Goal: Transaction & Acquisition: Obtain resource

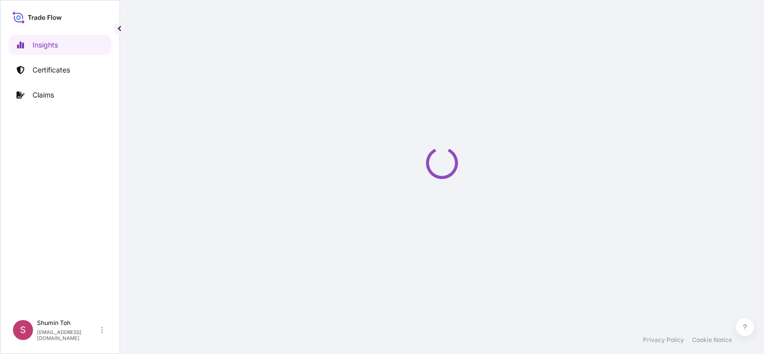
select select "2025"
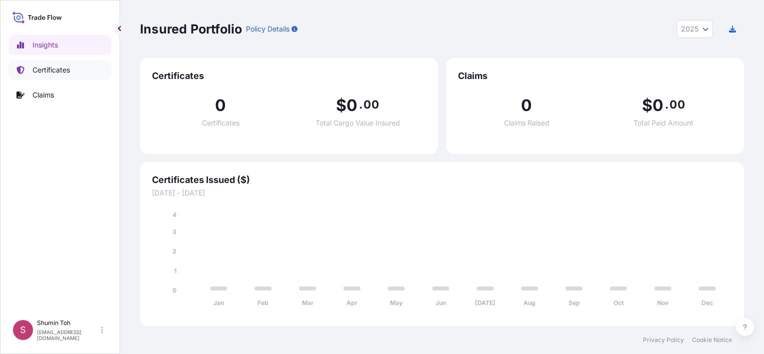
click at [53, 71] on p "Certificates" at bounding box center [52, 70] width 38 height 10
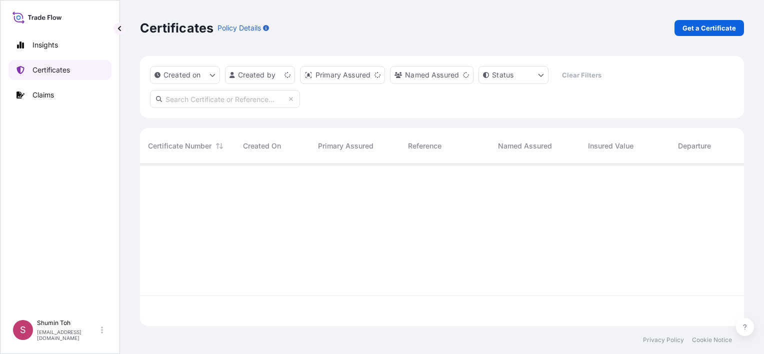
scroll to position [160, 596]
click at [720, 27] on p "Get a Certificate" at bounding box center [710, 28] width 54 height 10
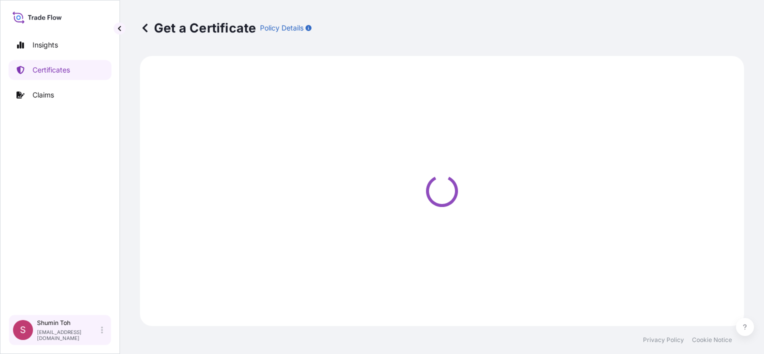
select select "Road / [GEOGRAPHIC_DATA]"
select select "Sea"
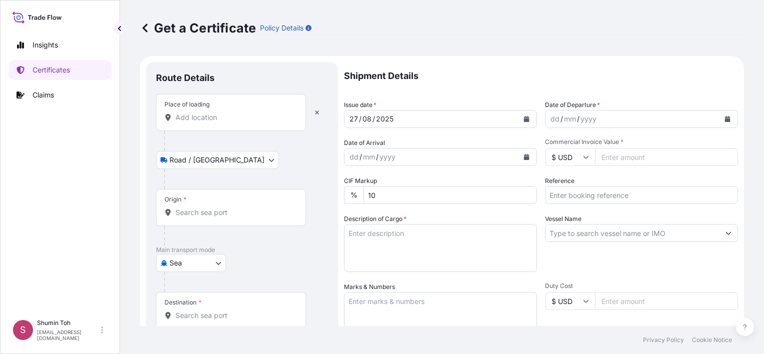
click at [206, 115] on input "Place of loading" at bounding box center [235, 118] width 118 height 10
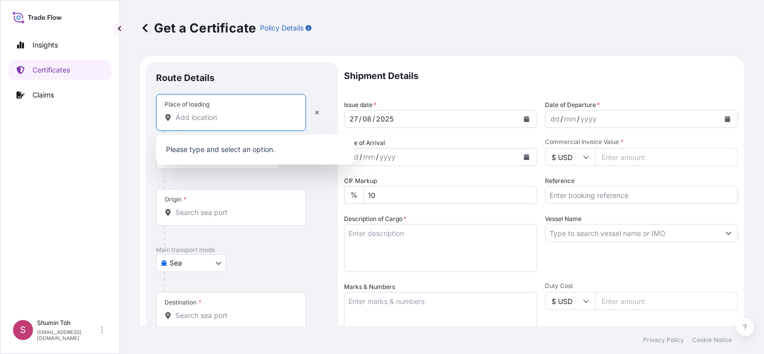
type input "T"
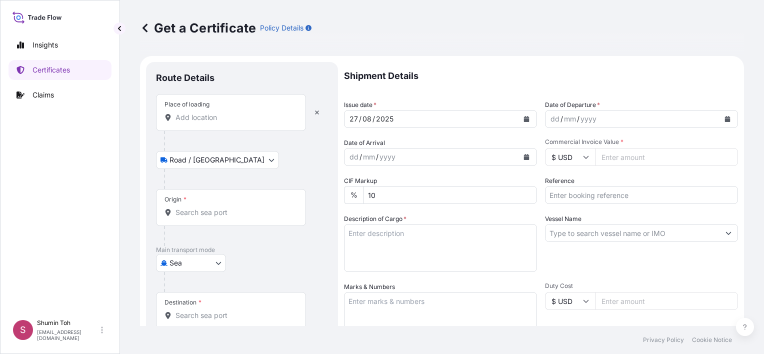
click at [207, 116] on input "Place of loading" at bounding box center [235, 118] width 118 height 10
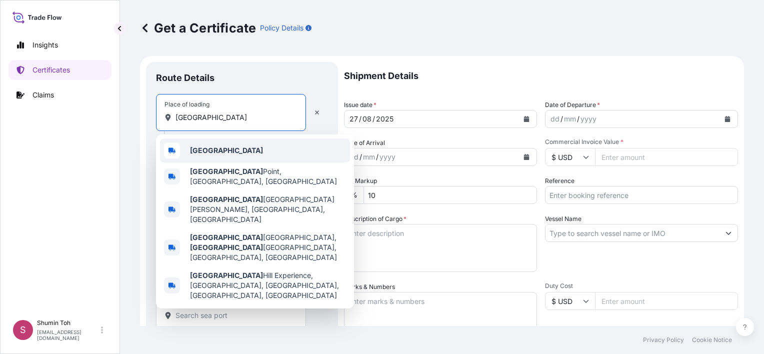
click at [216, 153] on div "[GEOGRAPHIC_DATA]" at bounding box center [255, 151] width 190 height 24
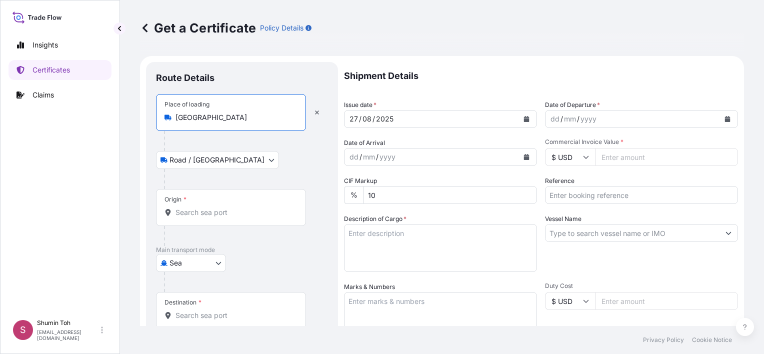
type input "[GEOGRAPHIC_DATA]"
click at [201, 210] on div "Place of loading Turkey Road / [GEOGRAPHIC_DATA] / Inland Origin * Main transpo…" at bounding box center [242, 229] width 172 height 271
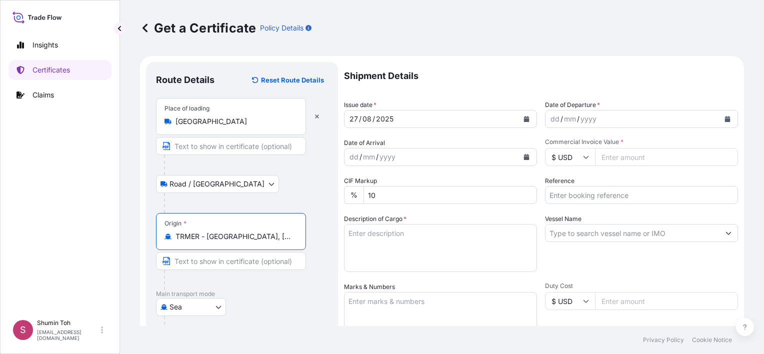
type input "TRMER - [GEOGRAPHIC_DATA], [GEOGRAPHIC_DATA]"
click at [203, 260] on input "Text to appear on certificate" at bounding box center [231, 261] width 150 height 18
type input "Mersin"
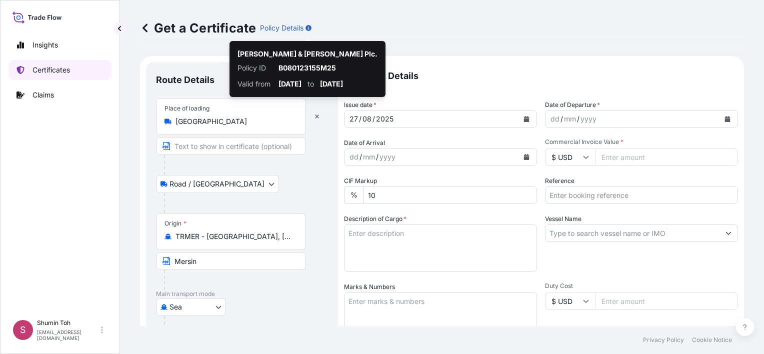
click at [54, 68] on p "Certificates" at bounding box center [52, 70] width 38 height 10
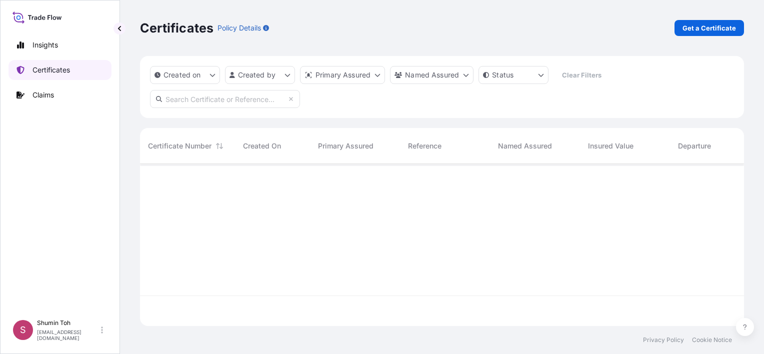
scroll to position [160, 596]
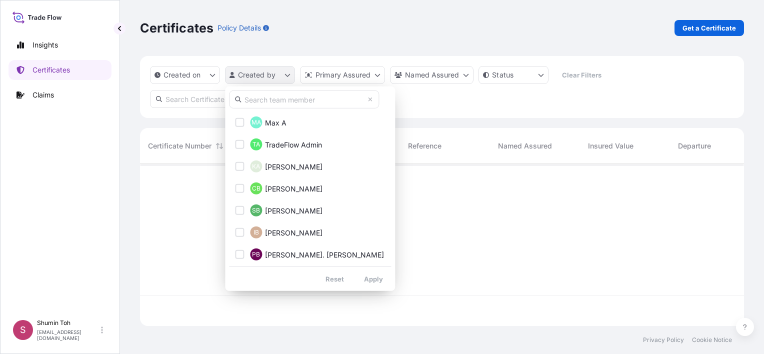
click at [270, 75] on html "Insights Certificates Claims S Shumin Toh [EMAIL_ADDRESS][DOMAIN_NAME] Certific…" at bounding box center [382, 177] width 764 height 354
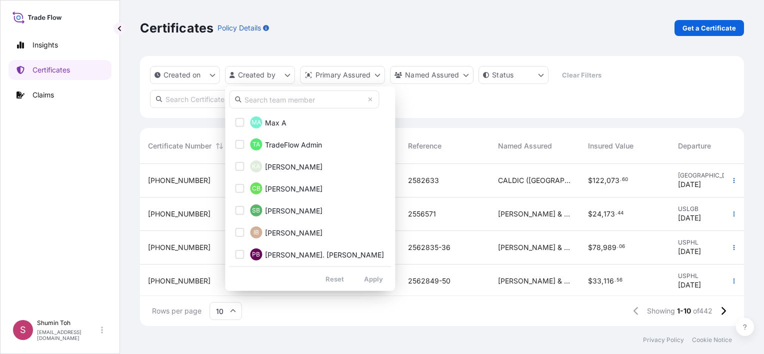
click at [605, 100] on html "Insights Certificates Claims S Shumin Toh [EMAIL_ADDRESS][DOMAIN_NAME] Certific…" at bounding box center [382, 177] width 764 height 354
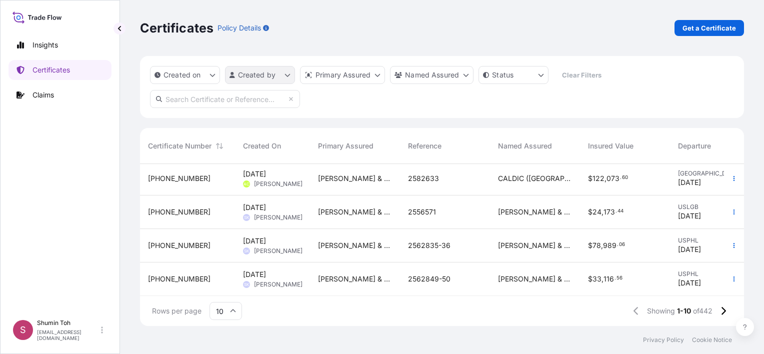
scroll to position [0, 0]
click at [264, 80] on html "Insights Certificates Claims S Shumin Toh [EMAIL_ADDRESS][DOMAIN_NAME] Certific…" at bounding box center [382, 177] width 764 height 354
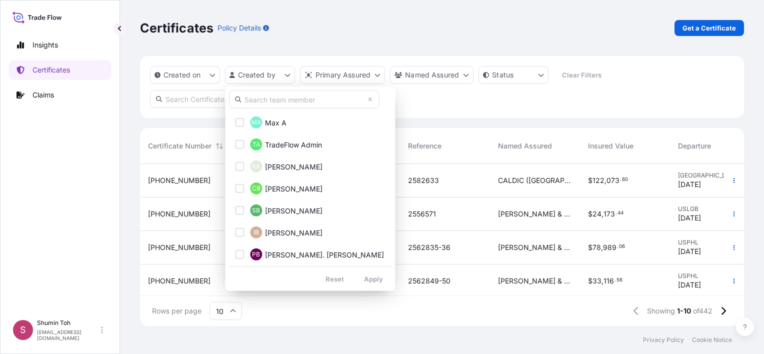
click at [254, 98] on input "text" at bounding box center [304, 100] width 150 height 18
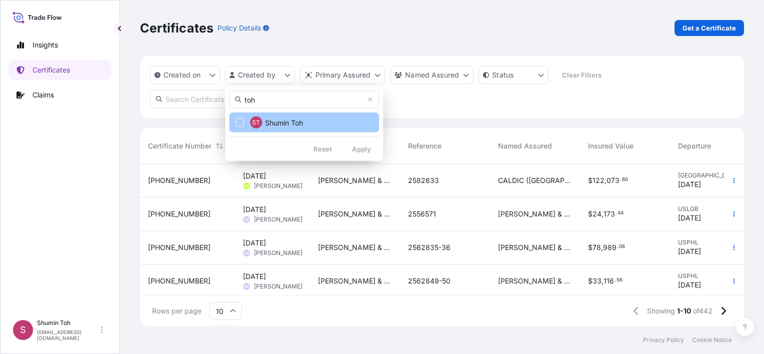
type input "toh"
click at [278, 122] on span "Shumin Toh" at bounding box center [284, 123] width 38 height 10
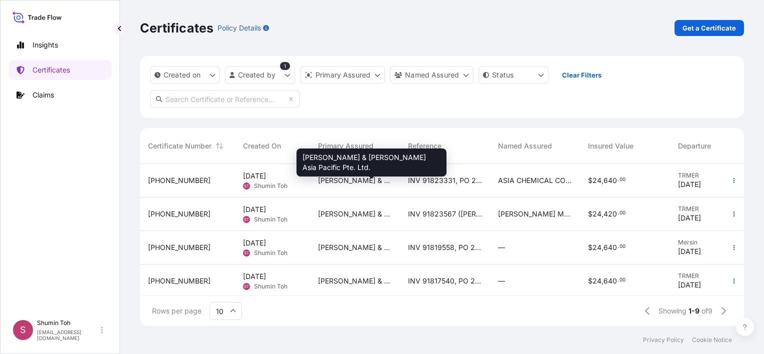
click at [329, 184] on span "[PERSON_NAME] & [PERSON_NAME] Asia Pacific Pte. Ltd." at bounding box center [355, 181] width 74 height 10
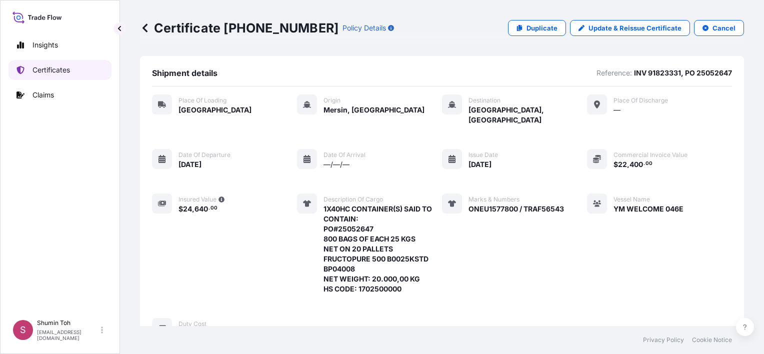
click at [65, 72] on p "Certificates" at bounding box center [52, 70] width 38 height 10
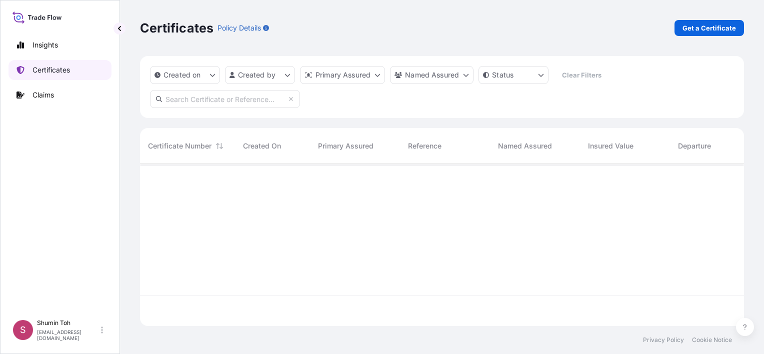
scroll to position [160, 596]
click at [725, 21] on link "Get a Certificate" at bounding box center [710, 28] width 70 height 16
select select "Sea"
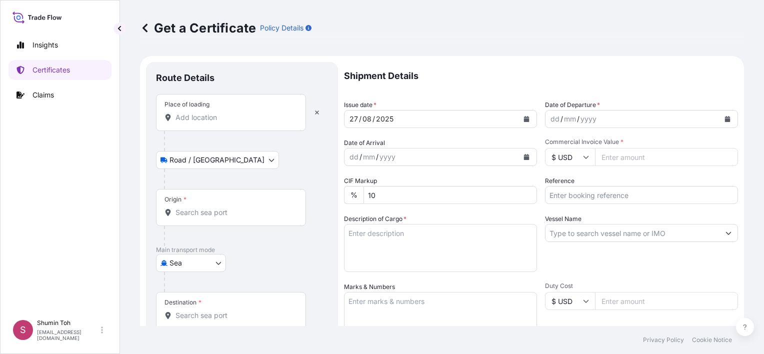
click at [196, 113] on input "Place of loading" at bounding box center [235, 118] width 118 height 10
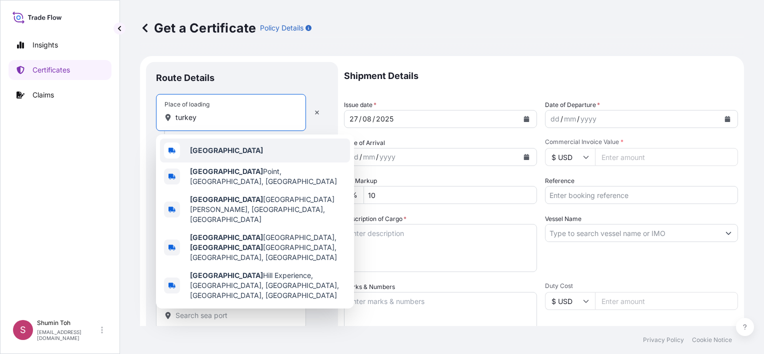
click at [212, 149] on b "[GEOGRAPHIC_DATA]" at bounding box center [226, 150] width 73 height 9
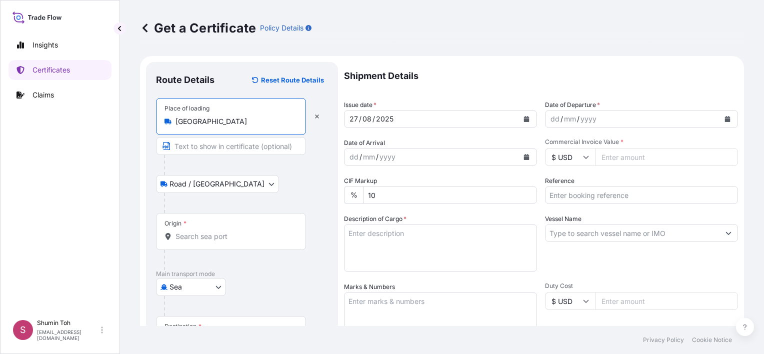
type input "[GEOGRAPHIC_DATA]"
click at [196, 232] on input "Origin *" at bounding box center [235, 237] width 118 height 10
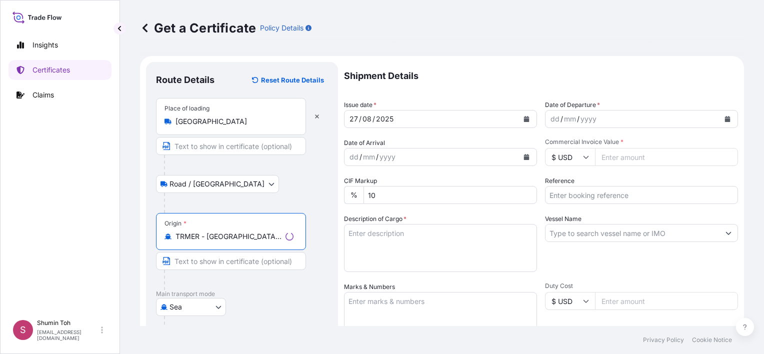
type input "TRMER - [GEOGRAPHIC_DATA], [GEOGRAPHIC_DATA]"
click at [202, 262] on input "Text to appear on certificate" at bounding box center [231, 261] width 150 height 18
type input "M"
click at [296, 323] on div at bounding box center [246, 326] width 164 height 20
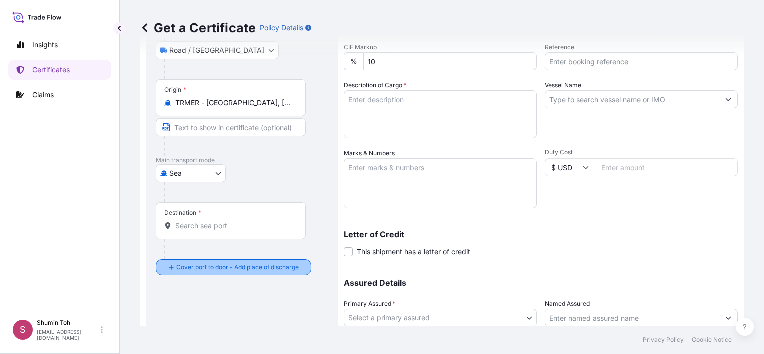
scroll to position [150, 0]
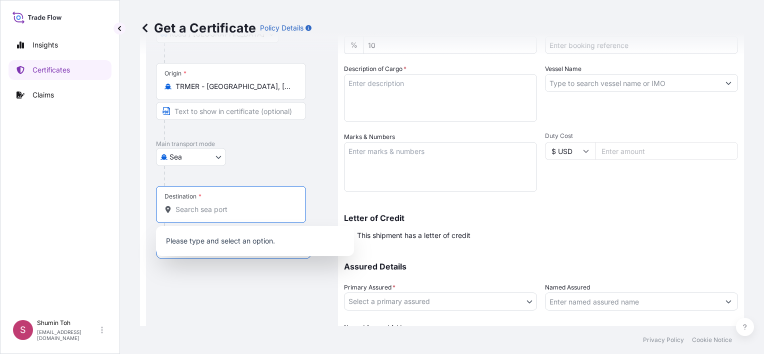
click at [221, 210] on input "Destination *" at bounding box center [235, 210] width 118 height 10
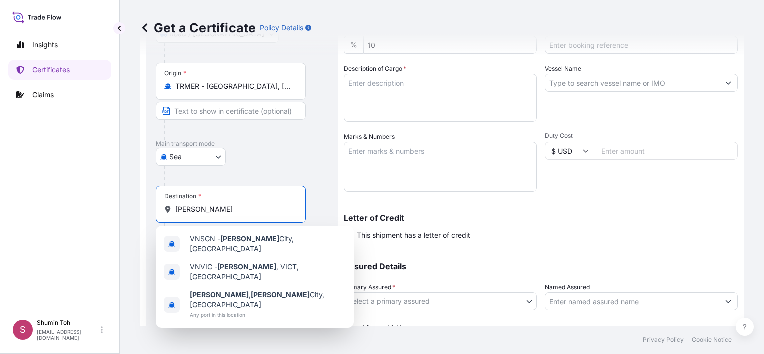
click at [193, 210] on input "[PERSON_NAME]" at bounding box center [235, 210] width 118 height 10
click at [229, 212] on input "[PERSON_NAME]" at bounding box center [235, 210] width 118 height 10
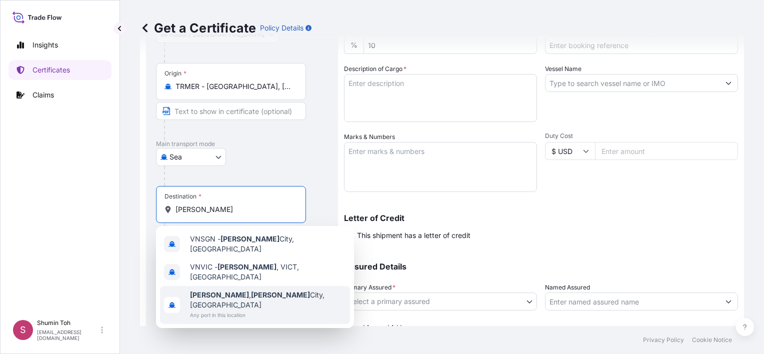
click at [282, 310] on span "Any port in this location" at bounding box center [268, 315] width 156 height 10
type input "[PERSON_NAME], [GEOGRAPHIC_DATA][PERSON_NAME], [GEOGRAPHIC_DATA]"
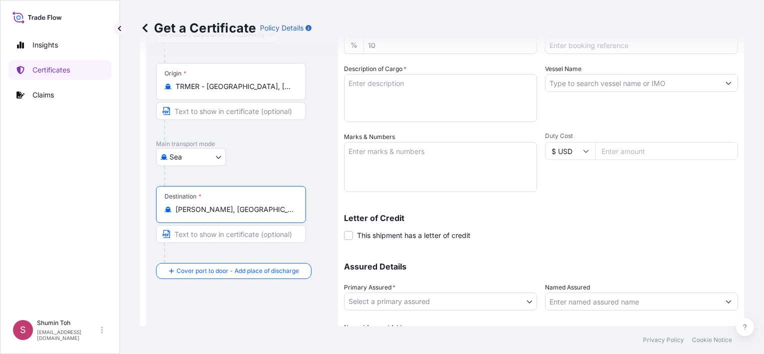
click at [264, 235] on input "Text to appear on certificate" at bounding box center [231, 234] width 150 height 18
type input "[PERSON_NAME]"
type input "[GEOGRAPHIC_DATA]"
type input "Mersin"
type input "22400"
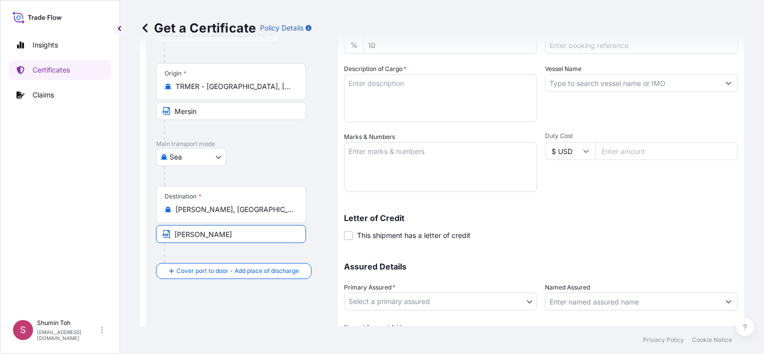
type input "INV 91823331, PO 25052647"
type input "YM WELCOME 046E"
type input "ASIA CHEMICAL CORPORATION"
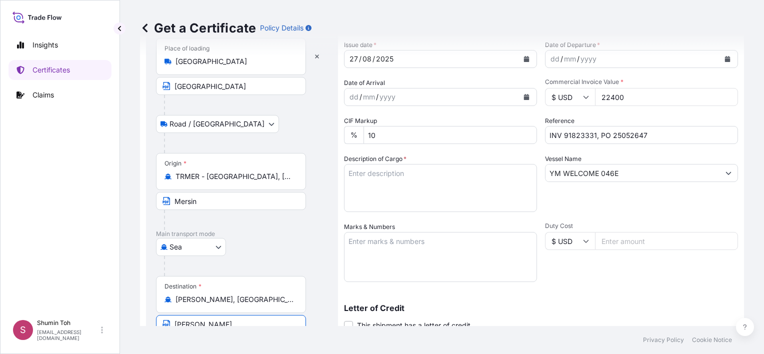
scroll to position [0, 0]
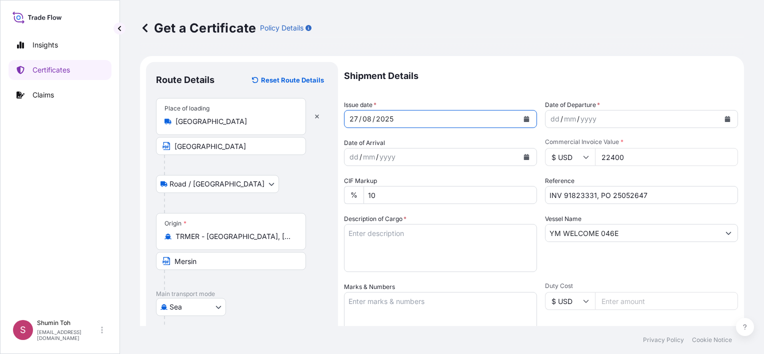
click at [399, 119] on div "[DATE]" at bounding box center [432, 119] width 174 height 18
click at [526, 121] on button "Calendar" at bounding box center [527, 119] width 16 height 16
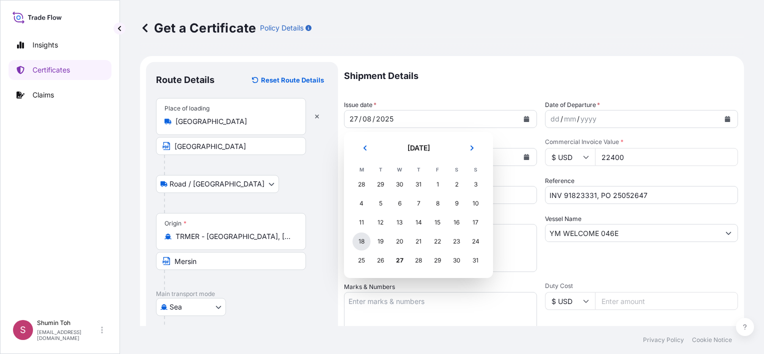
click at [360, 240] on div "18" at bounding box center [362, 242] width 18 height 18
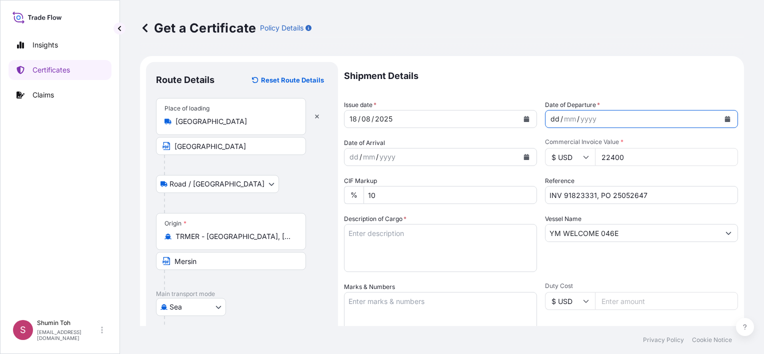
click at [608, 121] on div "dd / mm / yyyy" at bounding box center [633, 119] width 174 height 18
click at [720, 118] on button "Calendar" at bounding box center [728, 119] width 16 height 16
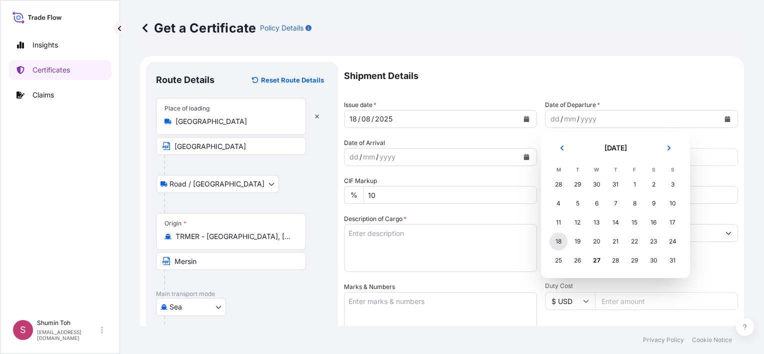
click at [561, 242] on div "18" at bounding box center [559, 242] width 18 height 18
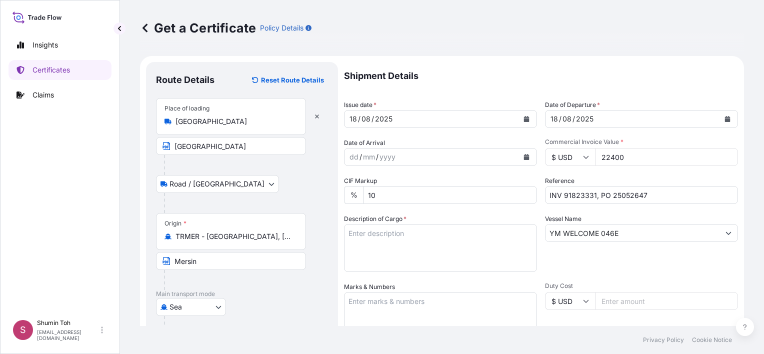
click at [658, 162] on input "22400" at bounding box center [666, 157] width 143 height 18
click at [400, 188] on input "10" at bounding box center [451, 195] width 174 height 18
click at [578, 195] on input "INV 91823331, PO 25052647" at bounding box center [641, 195] width 193 height 18
drag, startPoint x: 576, startPoint y: 195, endPoint x: 592, endPoint y: 199, distance: 16.0
click at [592, 199] on input "INV 91823331, PO 25052647" at bounding box center [641, 195] width 193 height 18
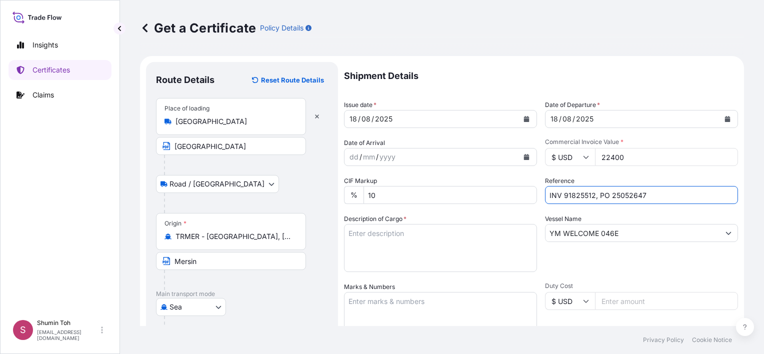
drag, startPoint x: 647, startPoint y: 194, endPoint x: 637, endPoint y: 196, distance: 10.2
click at [637, 196] on input "INV 91825512, PO 25052647" at bounding box center [641, 195] width 193 height 18
type input "INV 91825512, PO 25052648"
click at [589, 236] on input "YM WELCOME 046E" at bounding box center [633, 233] width 174 height 18
click at [619, 223] on div "Vessel Name YM WELCOME 046E" at bounding box center [641, 243] width 193 height 58
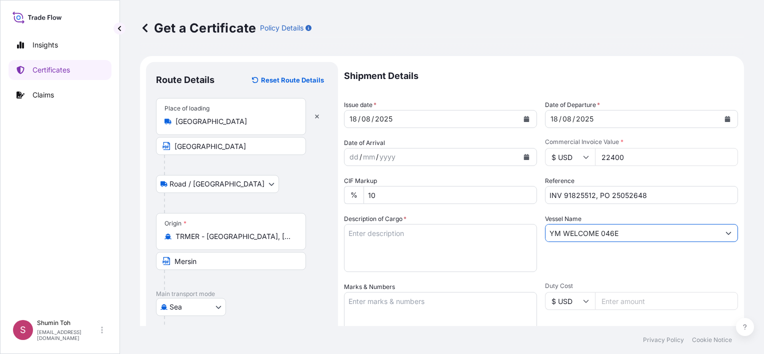
drag, startPoint x: 619, startPoint y: 237, endPoint x: 452, endPoint y: 229, distance: 167.2
click at [452, 229] on div "Shipment Details Issue date * [DATE] Date of Departure * [DATE] Date of Arrival…" at bounding box center [541, 281] width 394 height 439
paste input "LNESS 045"
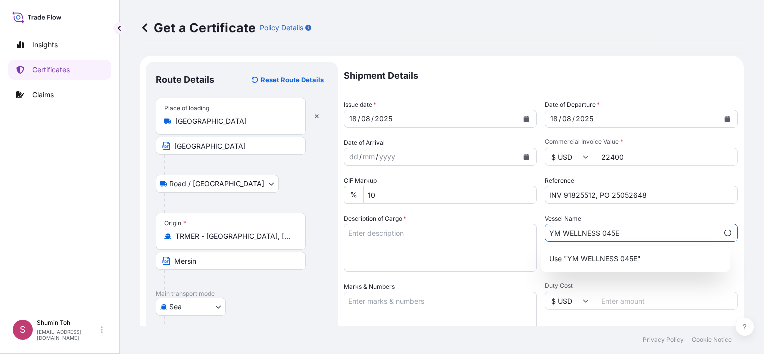
type input "YM WELLNESS 045E"
click at [451, 242] on textarea "Description of Cargo *" at bounding box center [440, 248] width 193 height 48
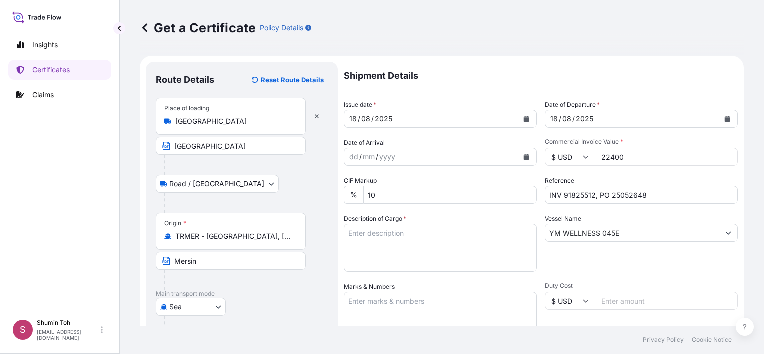
click at [403, 233] on textarea "Description of Cargo *" at bounding box center [440, 248] width 193 height 48
paste textarea "20 PALLETS IN TOTAL 1X40HC CONTAINER(S) SAID TO CONTAIN: PO#25052648 800 BAGS O…"
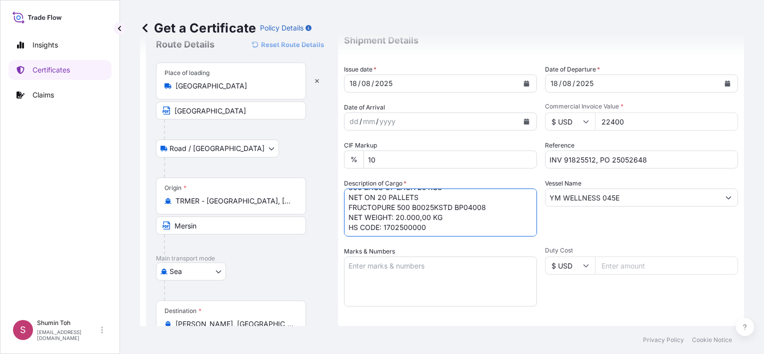
scroll to position [50, 0]
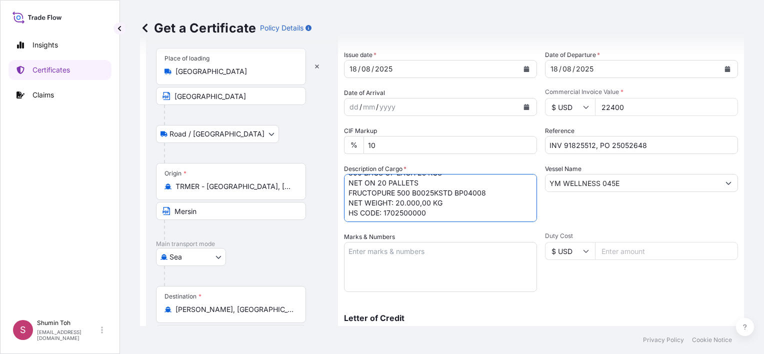
type textarea "20 PALLETS IN TOTAL 1X40HC CONTAINER(S) SAID TO CONTAIN: PO#25052648 800 BAGS O…"
click at [404, 263] on textarea "Marks & Numbers" at bounding box center [440, 267] width 193 height 50
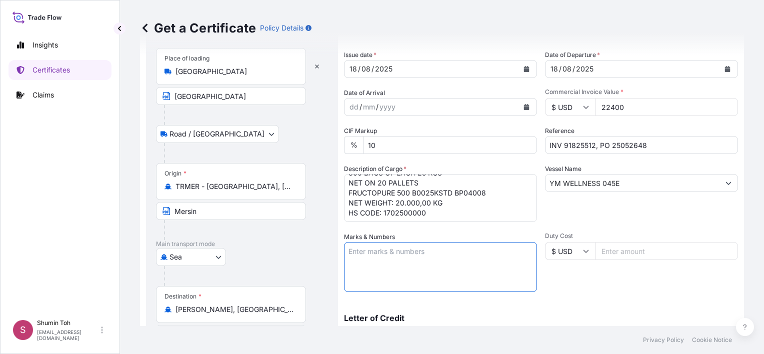
paste textarea "TRHU6451675 / TRAE74242"
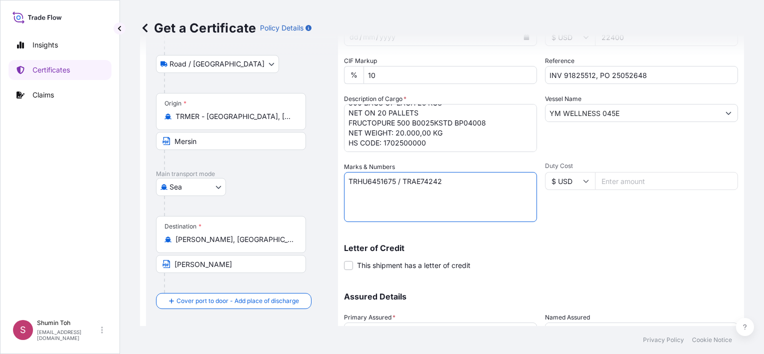
scroll to position [208, 0]
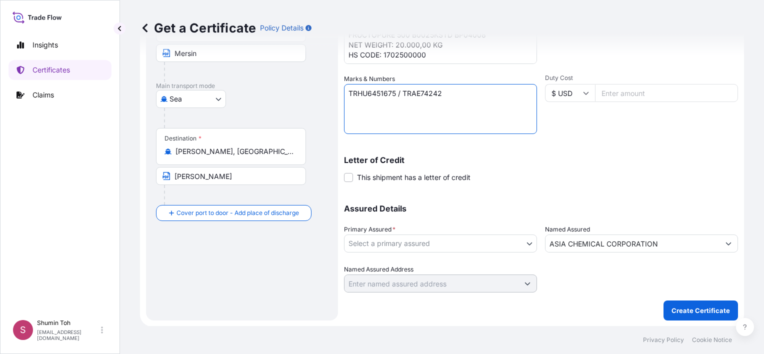
type textarea "TRHU6451675 / TRAE74242"
click at [501, 236] on body "Insights Certificates Claims S Shumin Toh [EMAIL_ADDRESS][DOMAIN_NAME] Get a Ce…" at bounding box center [382, 177] width 764 height 354
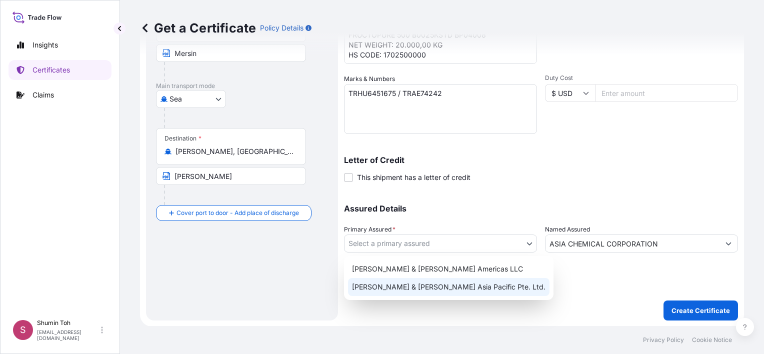
click at [410, 288] on div "[PERSON_NAME] & [PERSON_NAME] Asia Pacific Pte. Ltd." at bounding box center [449, 287] width 202 height 18
select select "32163"
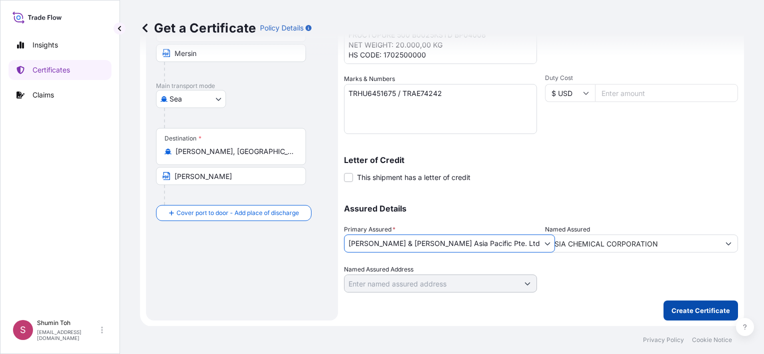
click at [689, 307] on p "Create Certificate" at bounding box center [701, 311] width 59 height 10
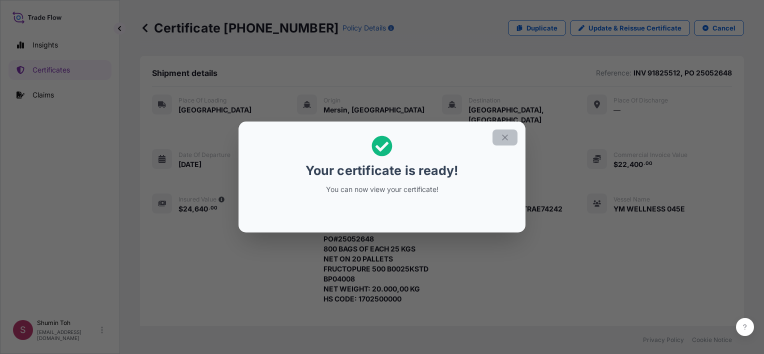
click at [508, 137] on icon "button" at bounding box center [505, 137] width 9 height 9
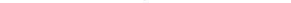
scroll to position [272, 0]
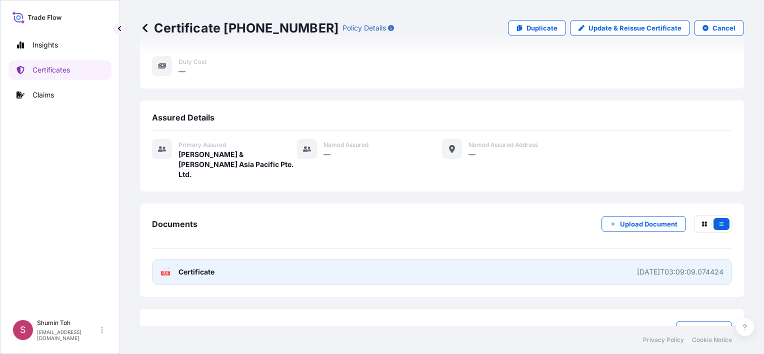
click at [188, 267] on span "Certificate" at bounding box center [197, 272] width 36 height 10
